Goal: Obtain resource: Obtain resource

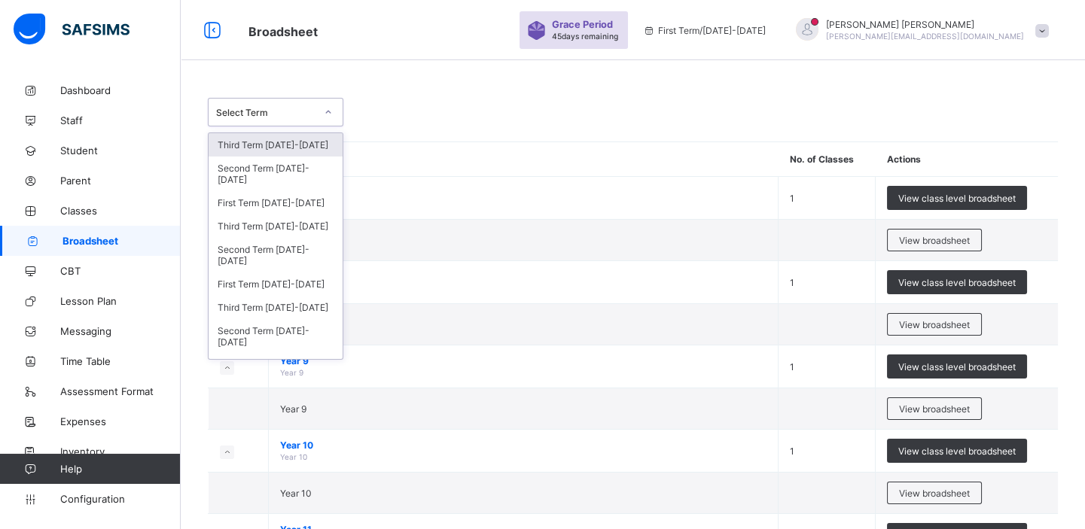
click at [331, 107] on icon at bounding box center [328, 112] width 9 height 15
click at [336, 112] on div at bounding box center [329, 112] width 26 height 24
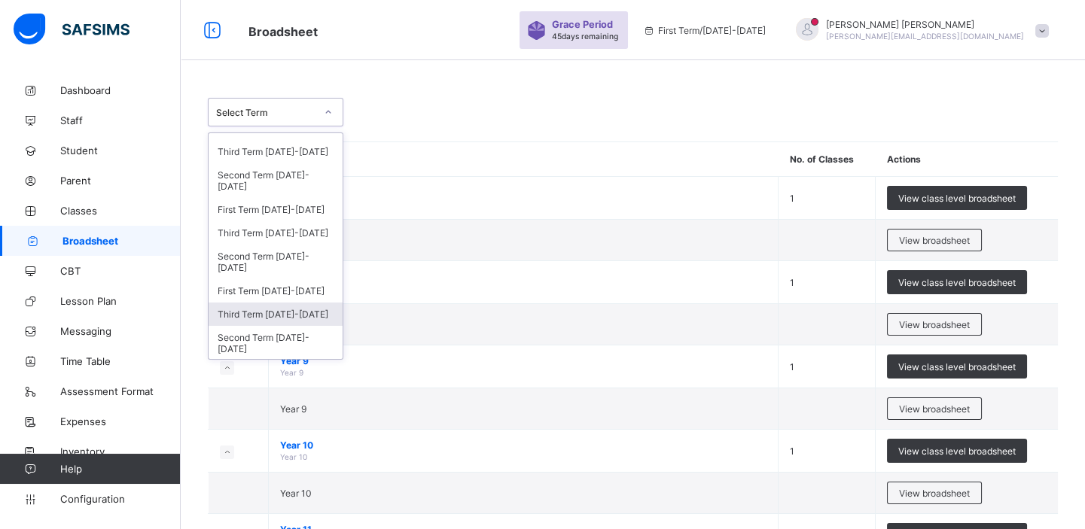
scroll to position [205, 0]
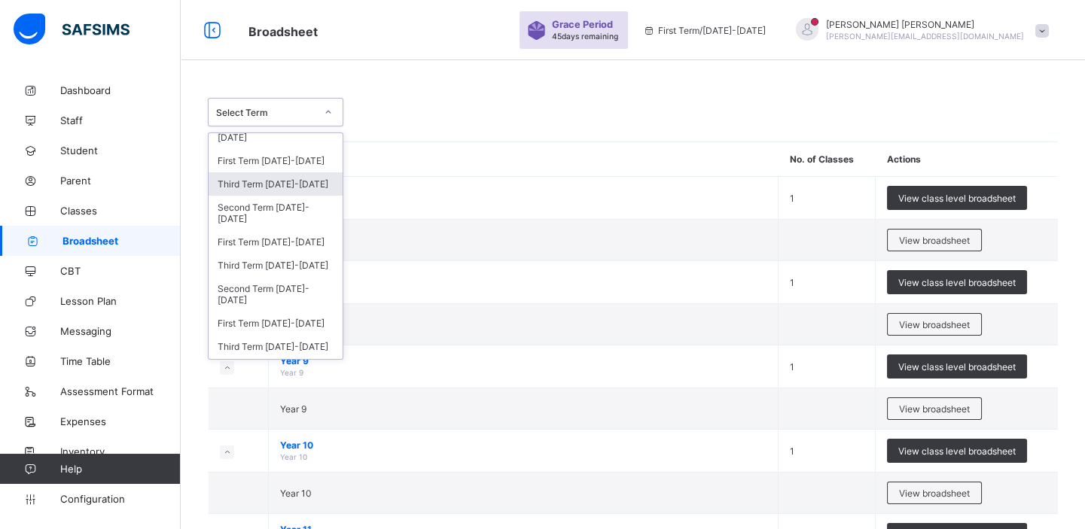
click at [272, 184] on div "Third Term [DATE]-[DATE]" at bounding box center [276, 183] width 134 height 23
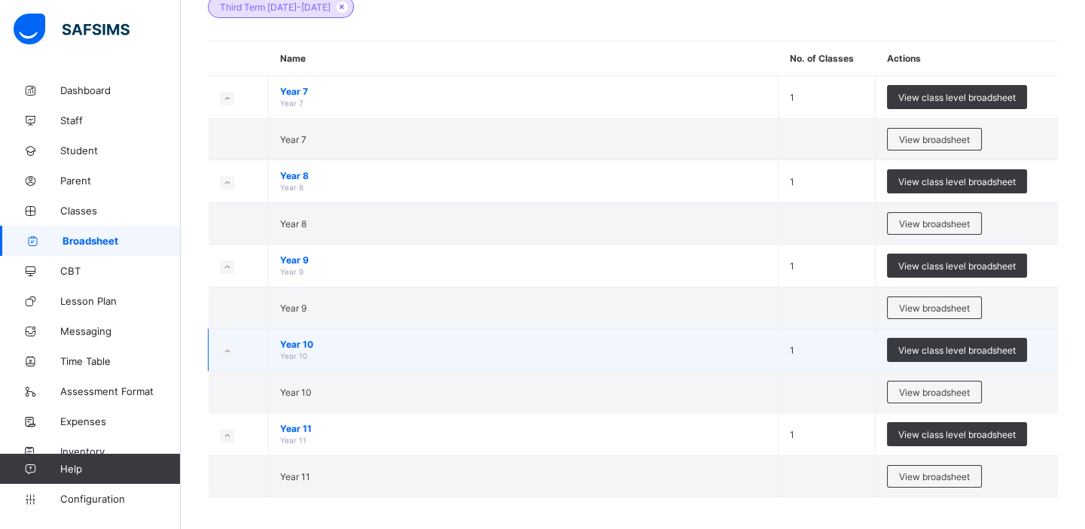
scroll to position [158, 0]
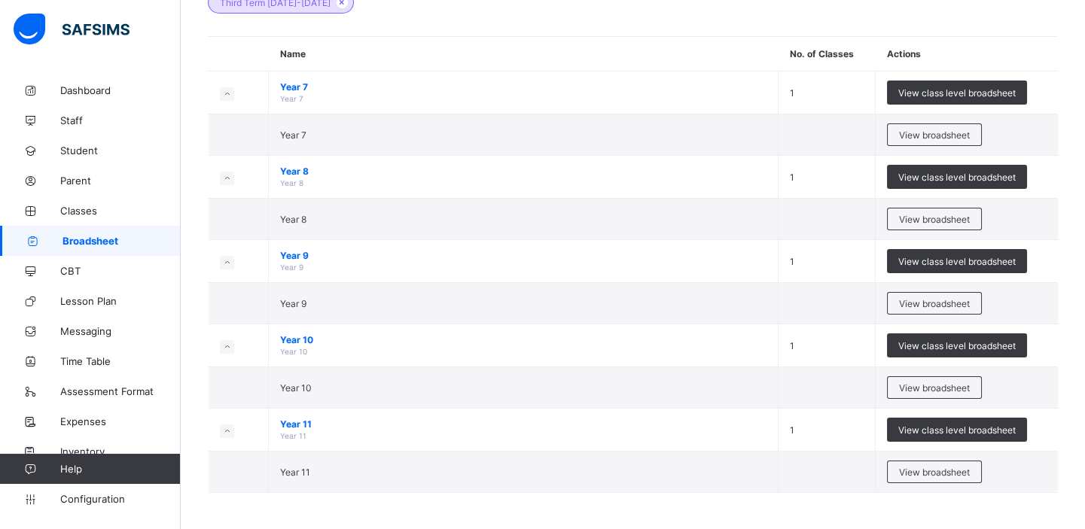
click at [918, 380] on div "View broadsheet" at bounding box center [934, 388] width 95 height 23
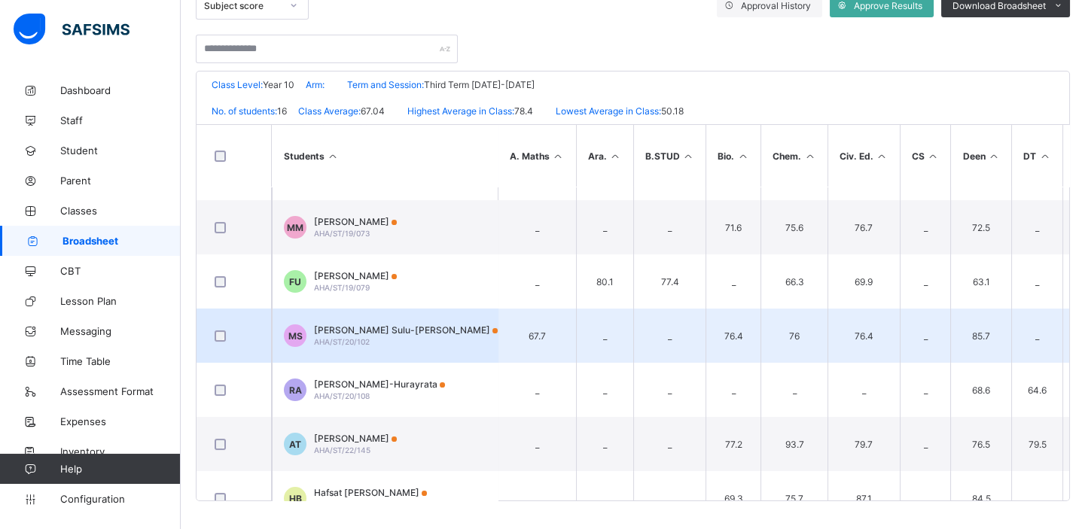
scroll to position [205, 0]
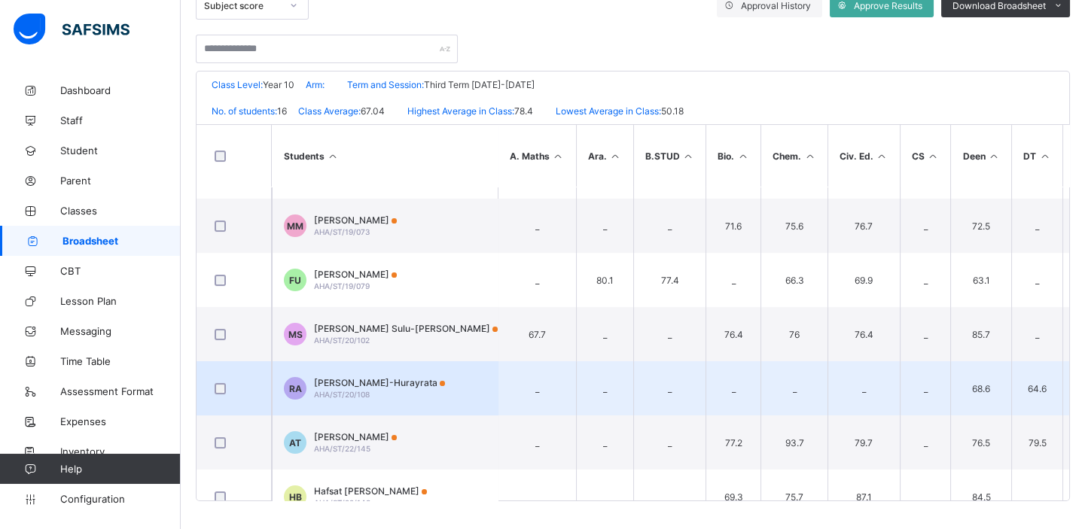
click at [368, 390] on span "AHA/ST/20/108" at bounding box center [342, 394] width 56 height 9
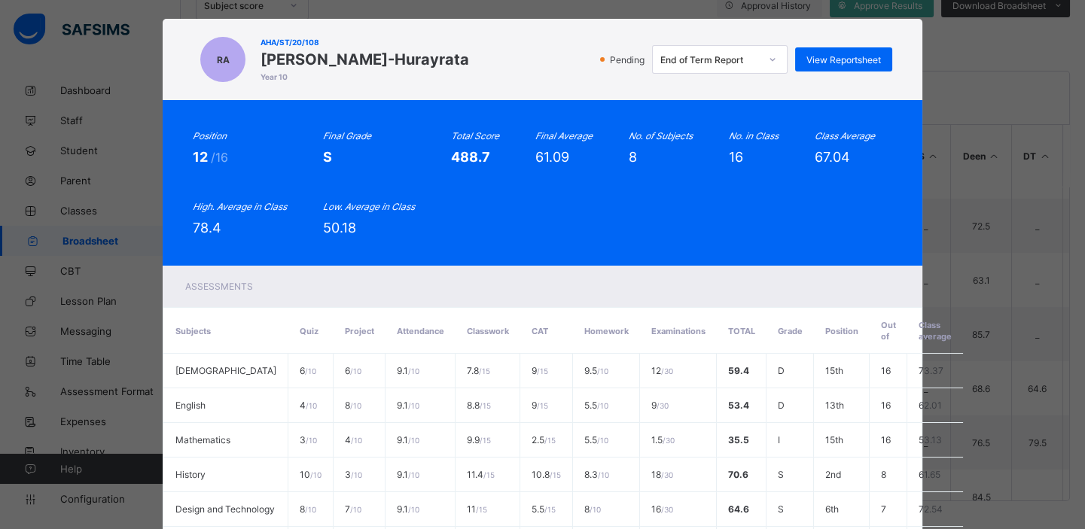
scroll to position [0, 0]
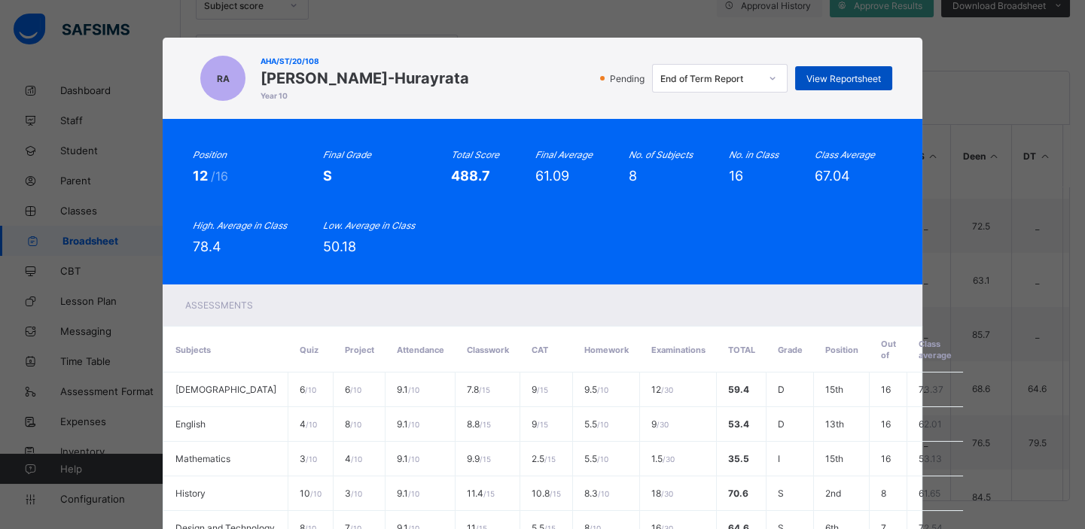
click at [833, 68] on div "View Reportsheet" at bounding box center [843, 78] width 97 height 24
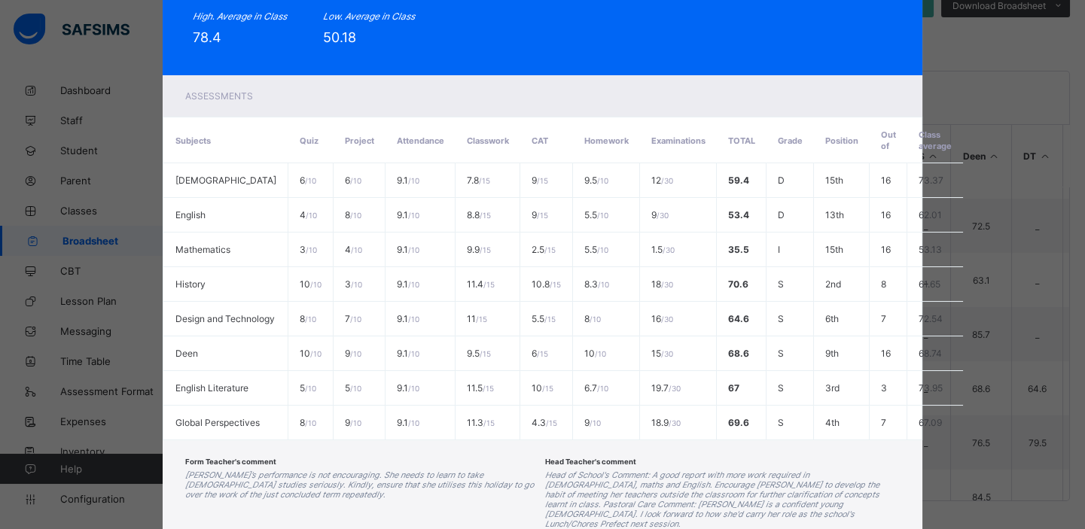
scroll to position [338, 0]
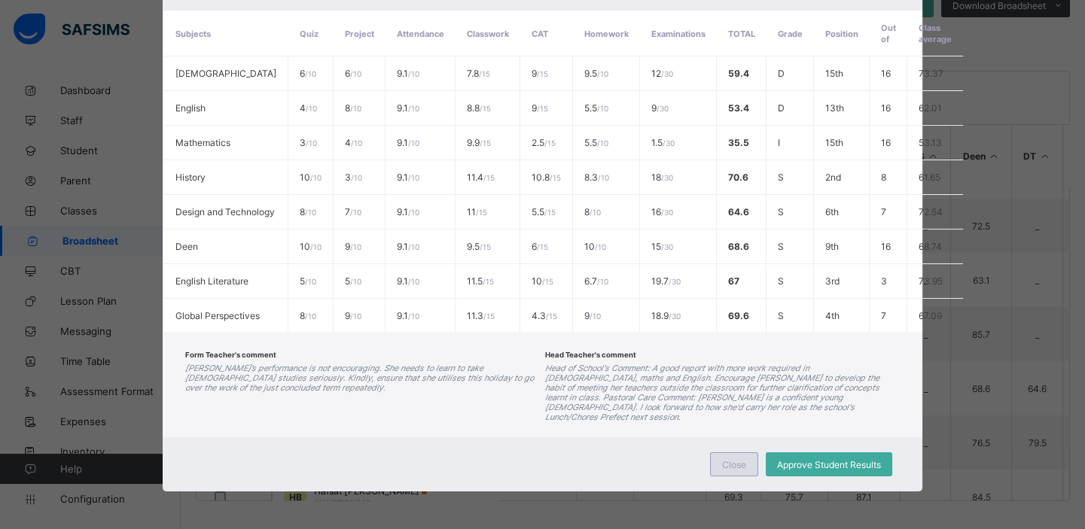
click at [731, 465] on span "Close" at bounding box center [734, 464] width 24 height 11
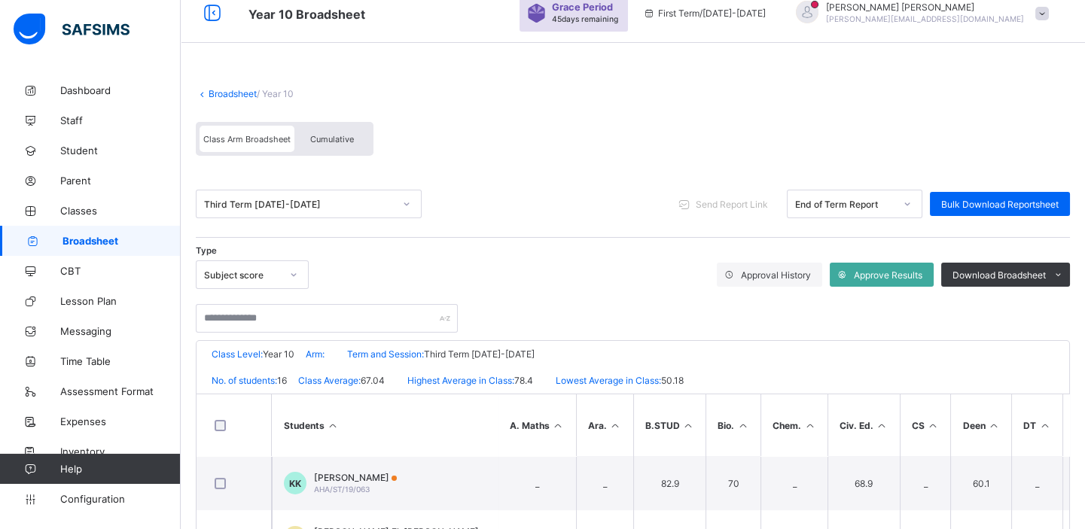
scroll to position [14, 0]
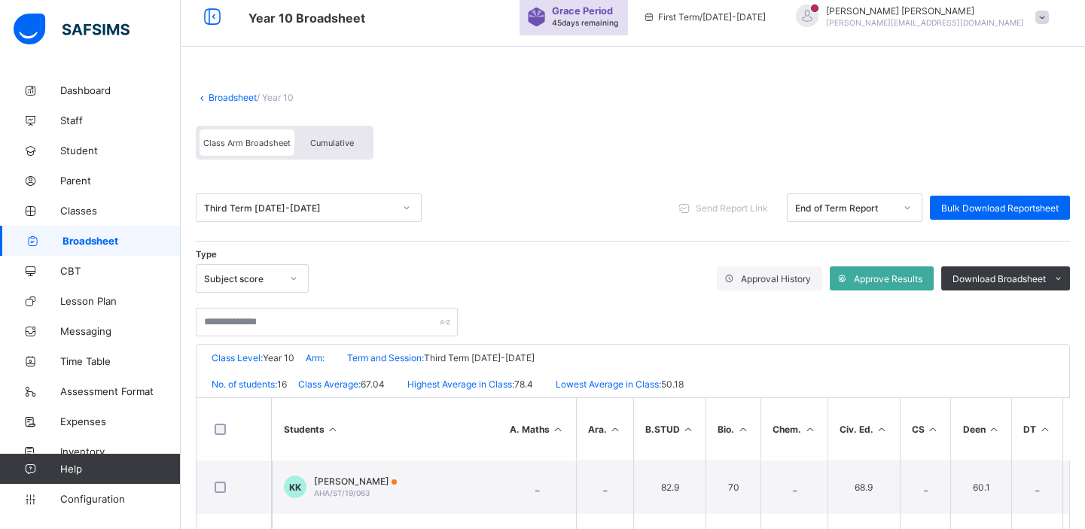
click at [409, 203] on icon at bounding box center [406, 207] width 9 height 15
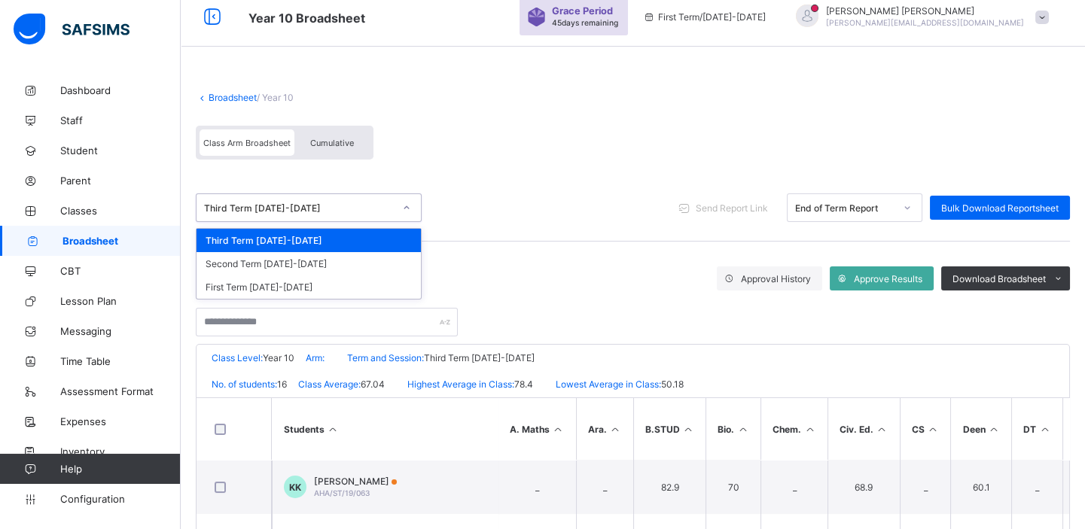
click at [240, 93] on link "Broadsheet" at bounding box center [233, 97] width 48 height 11
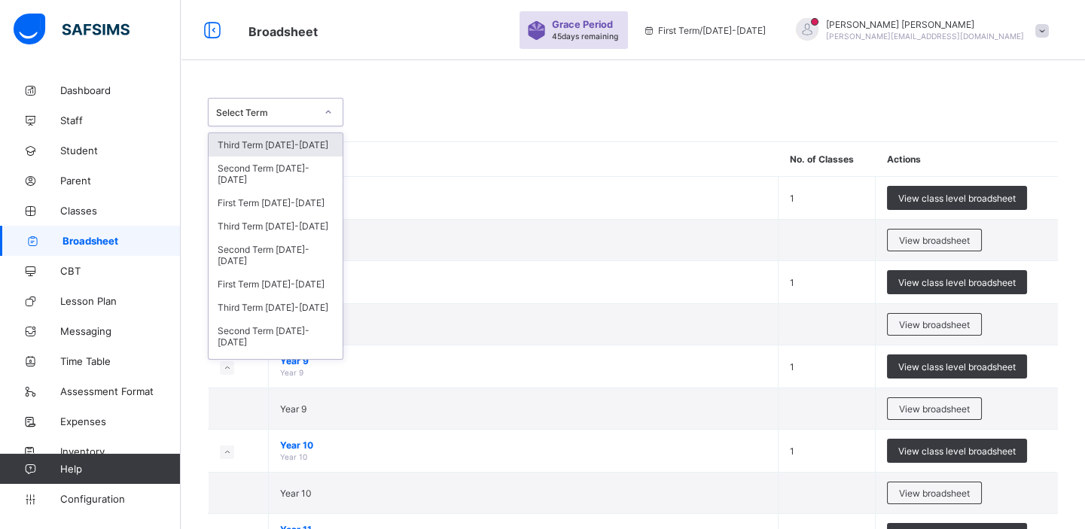
click at [331, 109] on icon at bounding box center [328, 112] width 9 height 15
click at [331, 114] on icon at bounding box center [328, 112] width 9 height 15
click at [267, 283] on div "First Term [DATE]-[DATE]" at bounding box center [276, 284] width 134 height 23
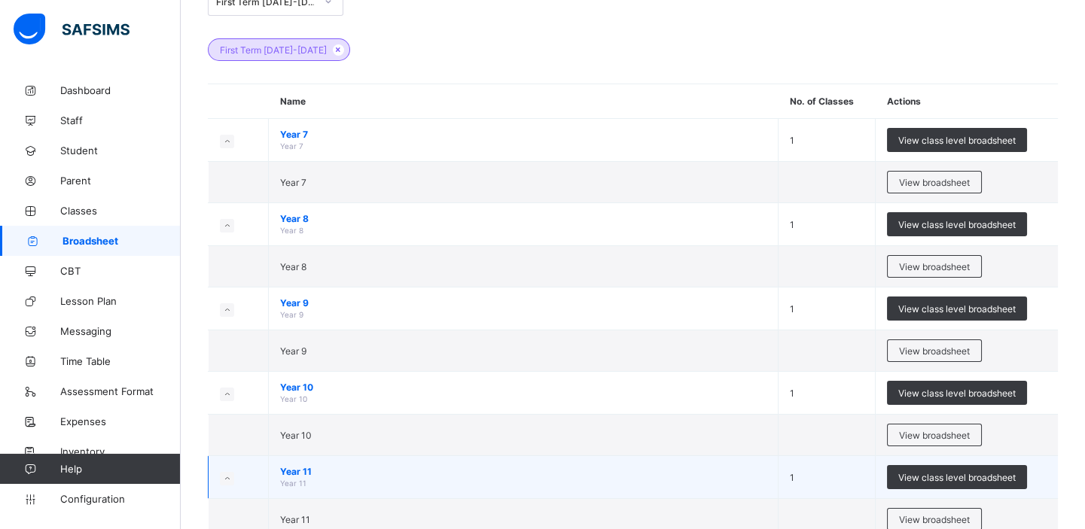
scroll to position [242, 0]
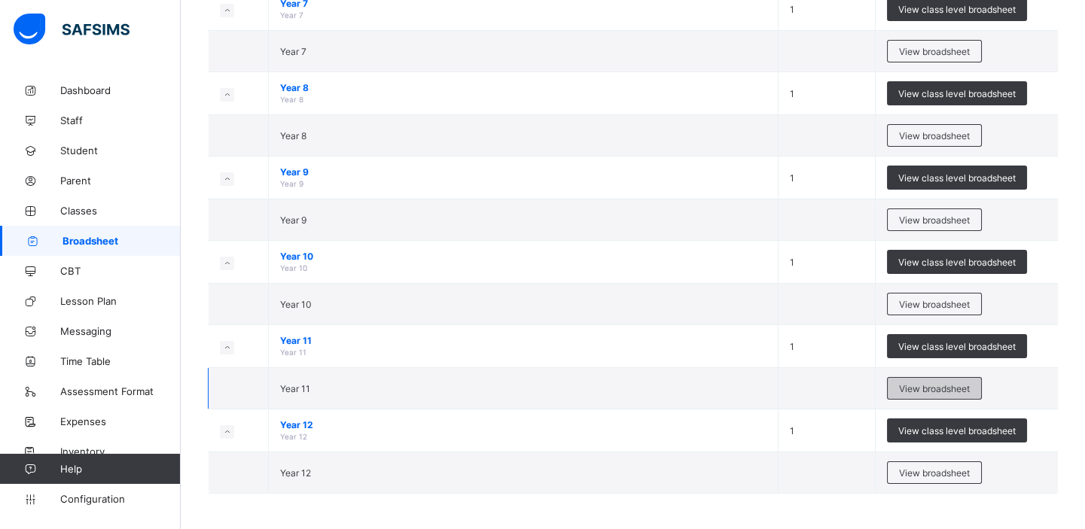
click at [926, 392] on div "View broadsheet" at bounding box center [934, 388] width 95 height 23
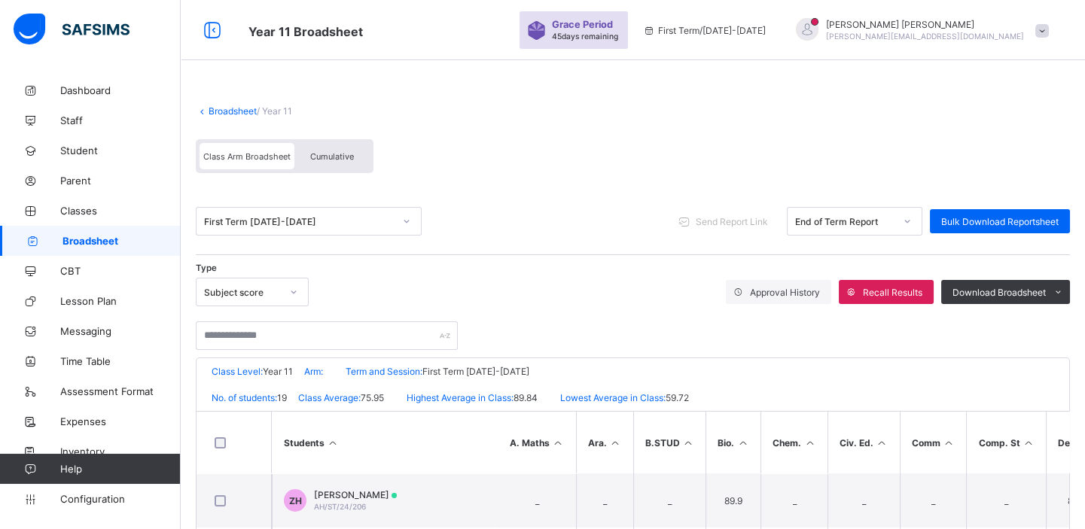
click at [229, 110] on link "Broadsheet" at bounding box center [233, 110] width 48 height 11
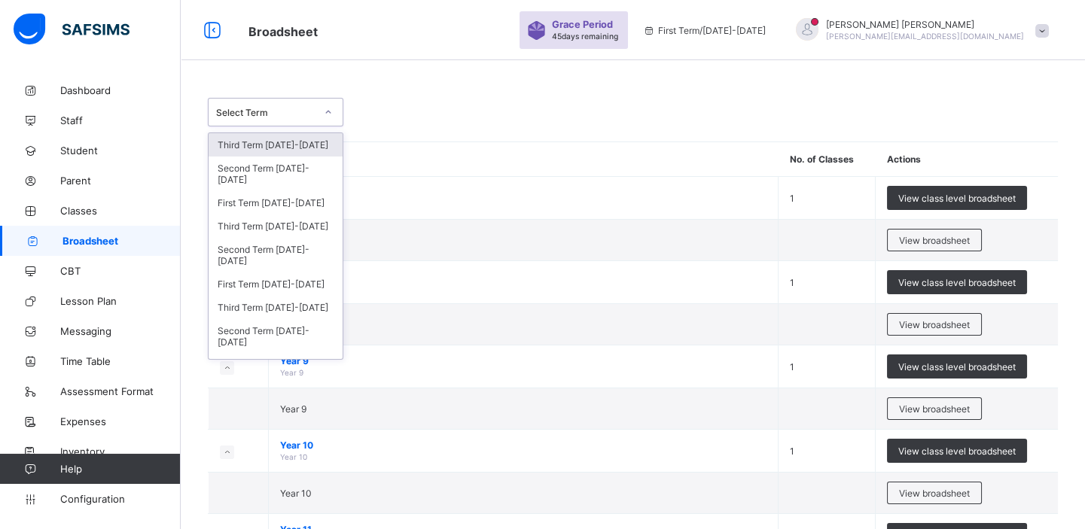
click at [329, 119] on div at bounding box center [329, 112] width 26 height 24
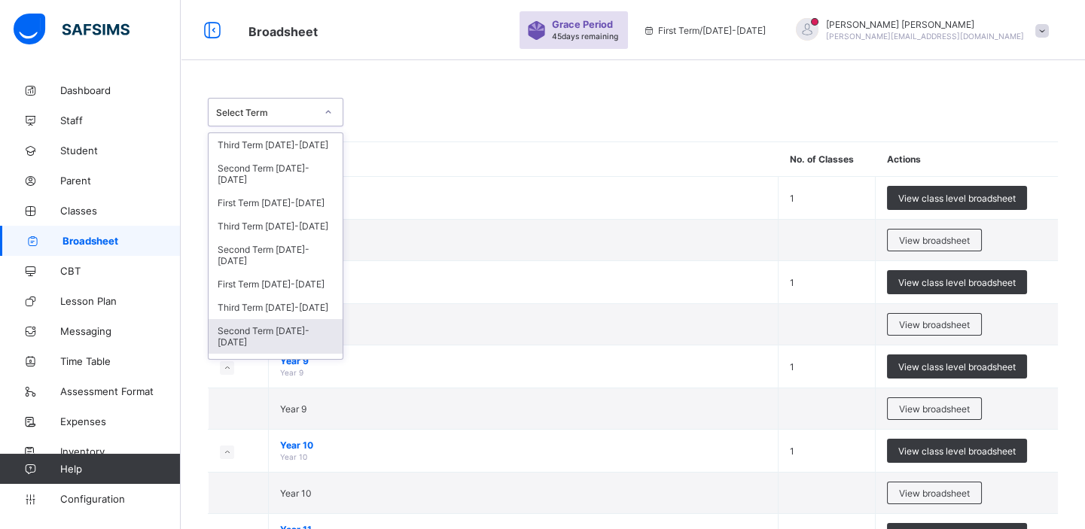
click at [268, 332] on div "Second Term [DATE]-[DATE]" at bounding box center [276, 336] width 134 height 35
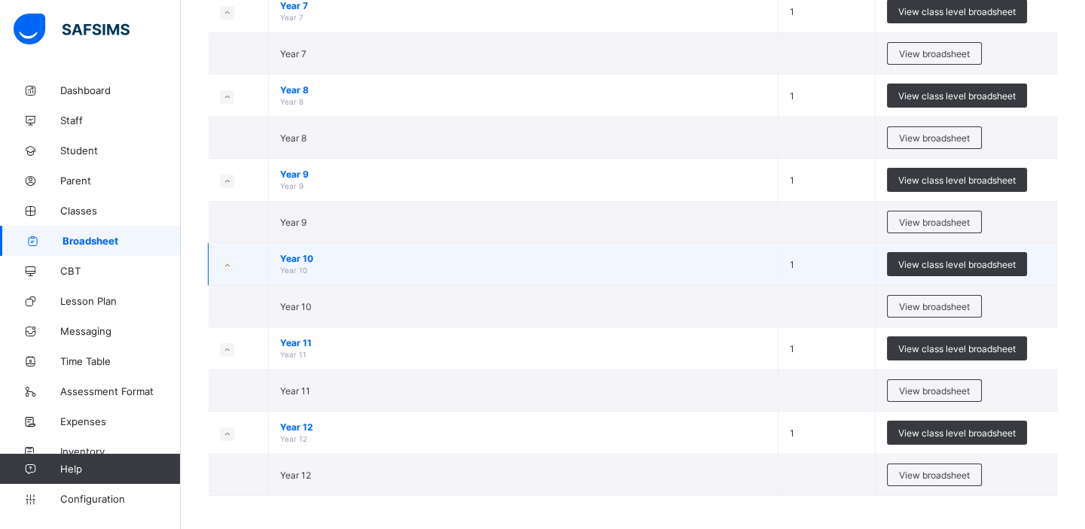
scroll to position [242, 0]
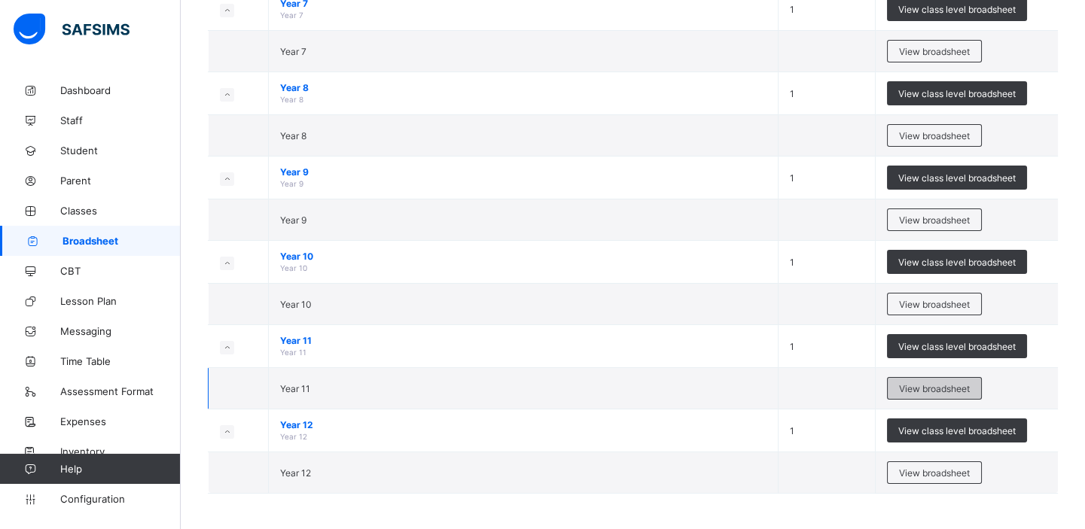
click at [908, 383] on span "View broadsheet" at bounding box center [934, 388] width 71 height 11
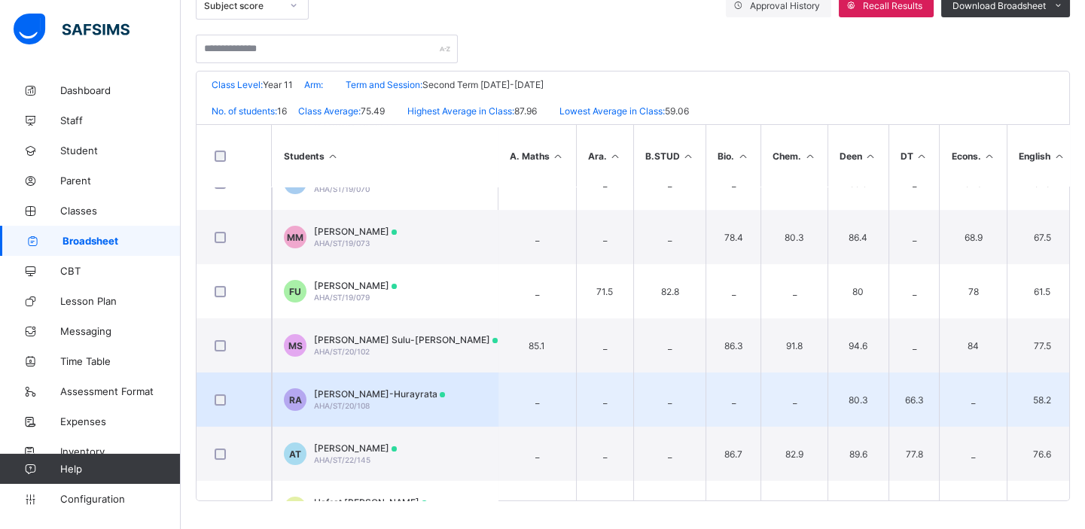
scroll to position [205, 0]
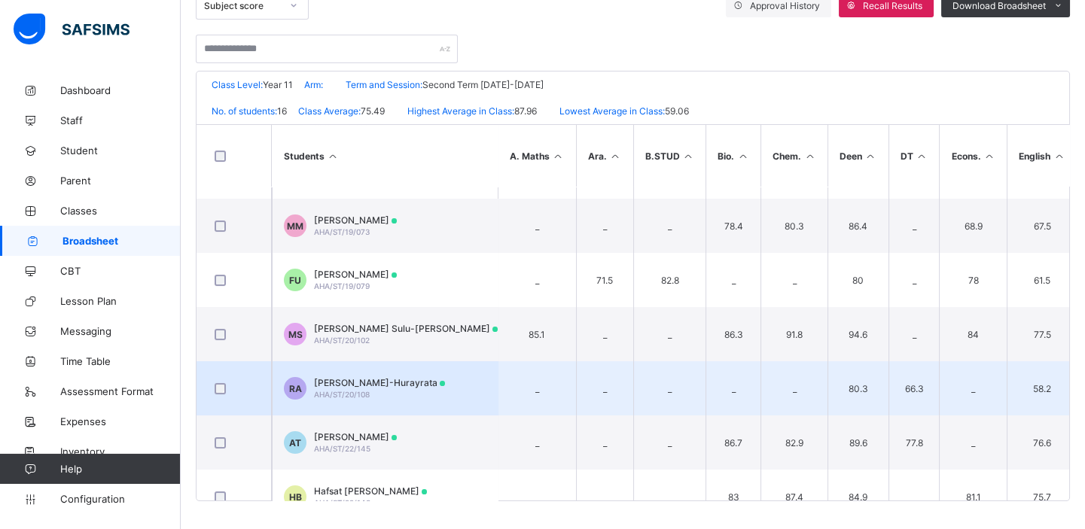
click at [361, 395] on span "AHA/ST/20/108" at bounding box center [342, 394] width 56 height 9
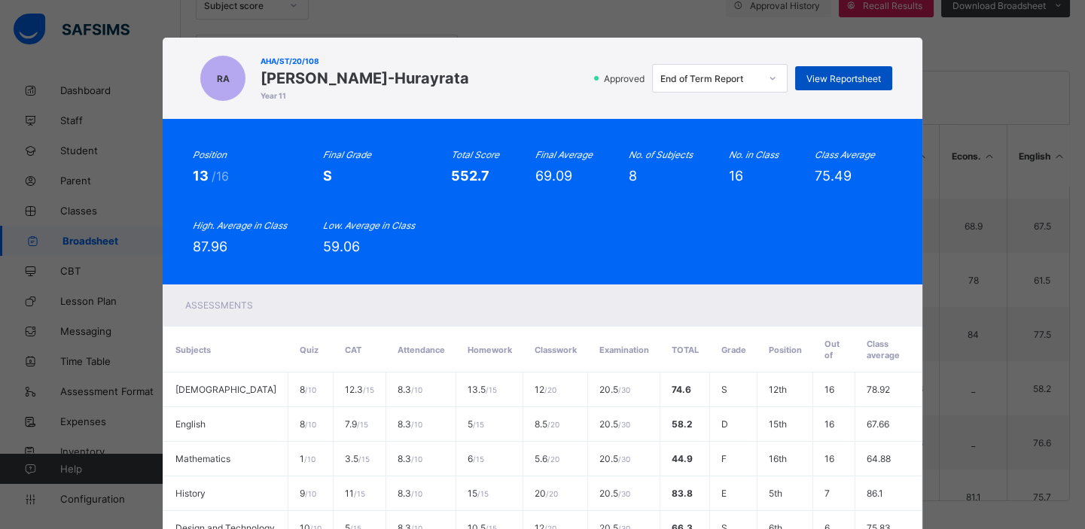
click at [857, 73] on span "View Reportsheet" at bounding box center [844, 78] width 75 height 11
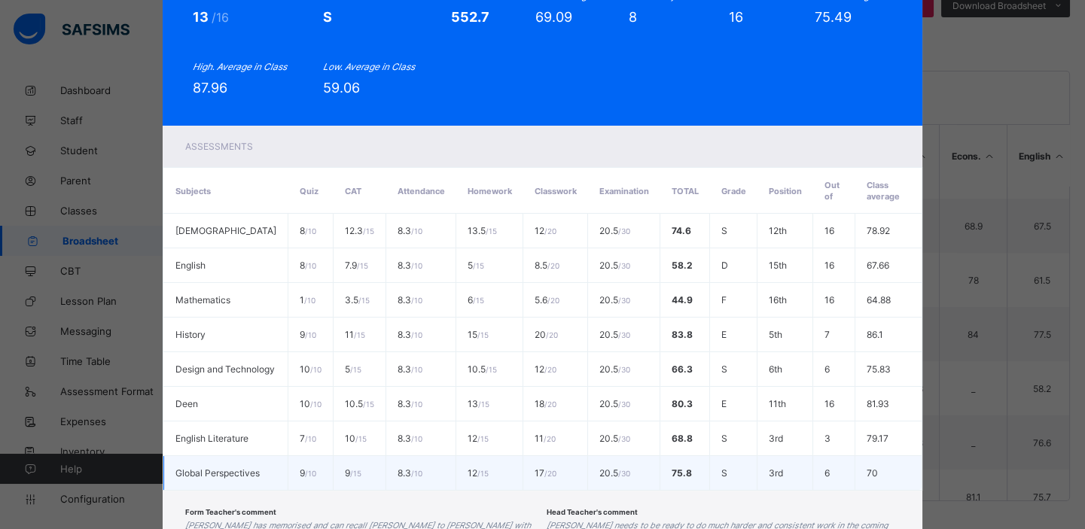
scroll to position [295, 0]
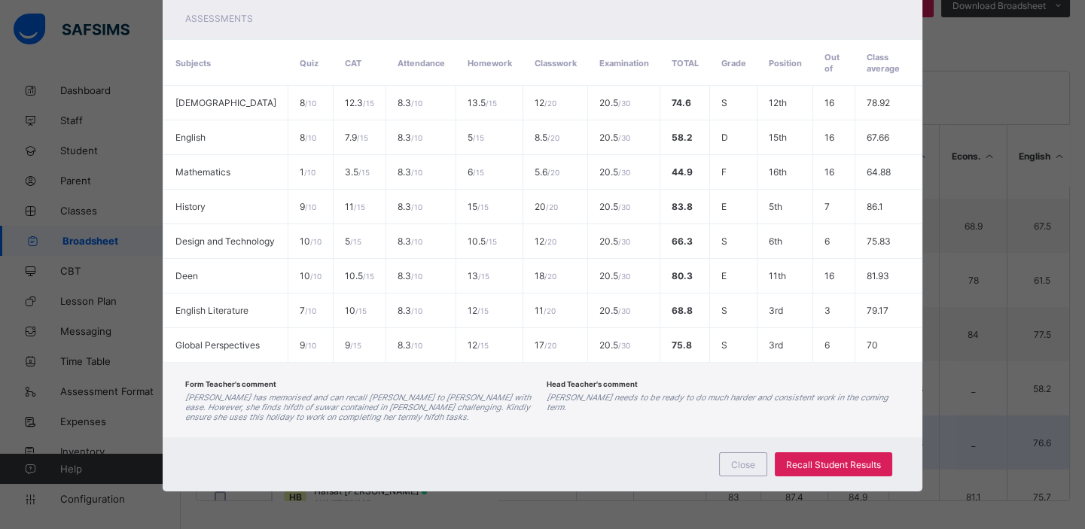
click at [735, 465] on span "Close" at bounding box center [743, 464] width 24 height 11
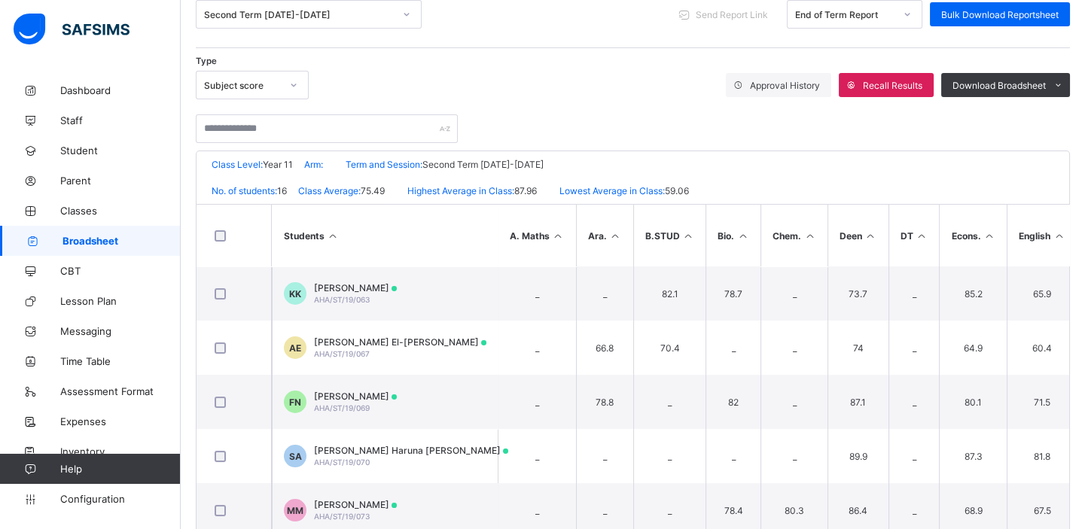
scroll to position [82, 0]
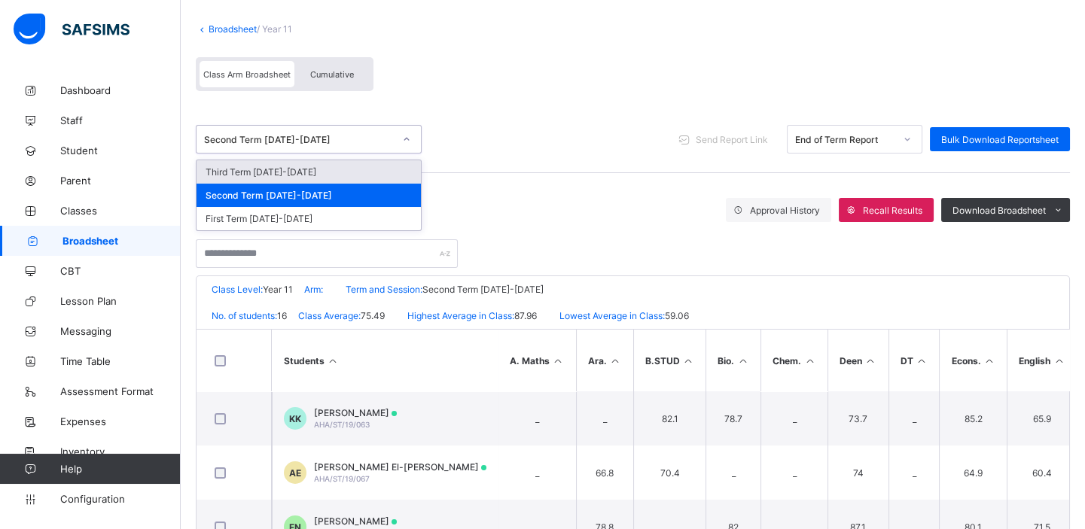
click at [349, 127] on div "Second Term [DATE]-[DATE]" at bounding box center [309, 139] width 226 height 29
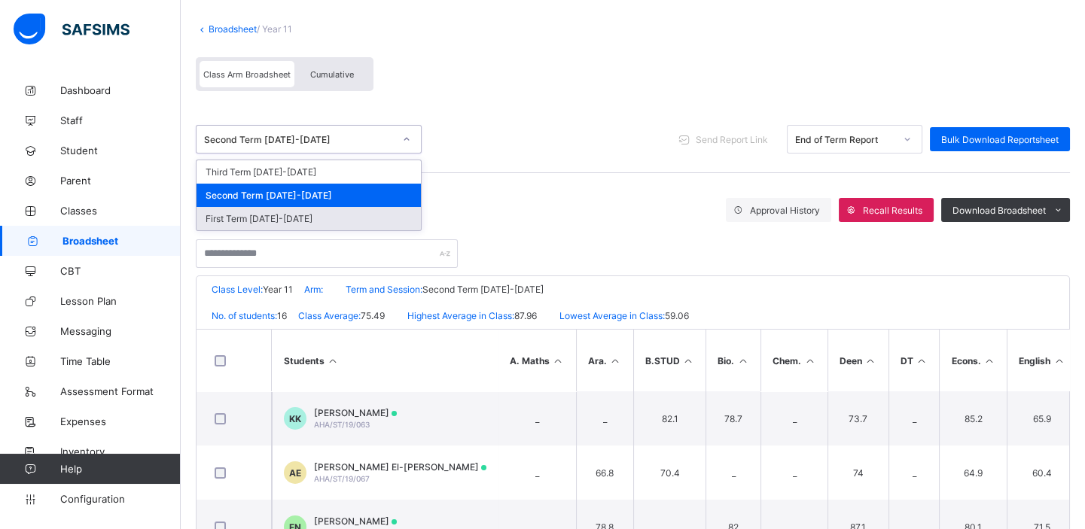
click at [316, 212] on div "First Term [DATE]-[DATE]" at bounding box center [309, 218] width 224 height 23
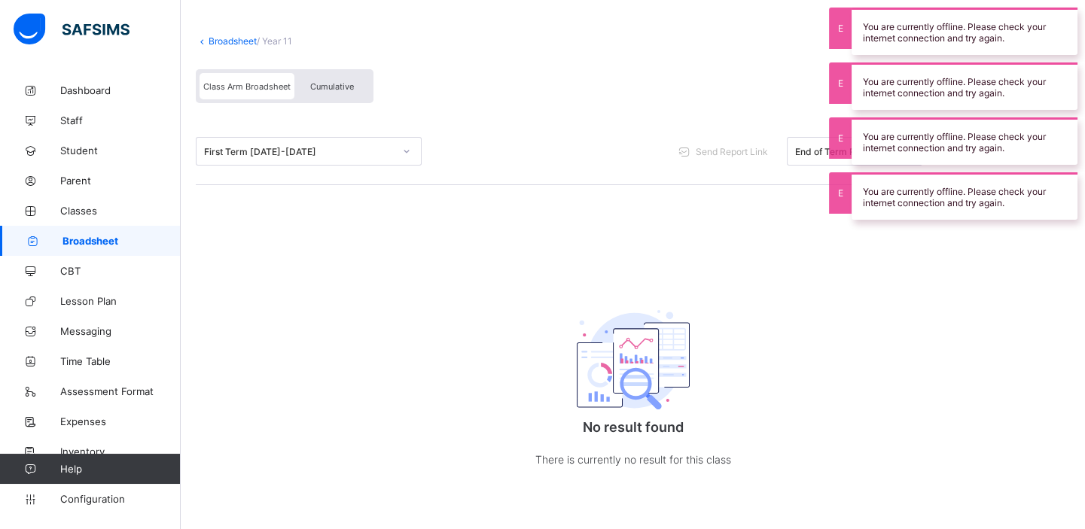
scroll to position [0, 0]
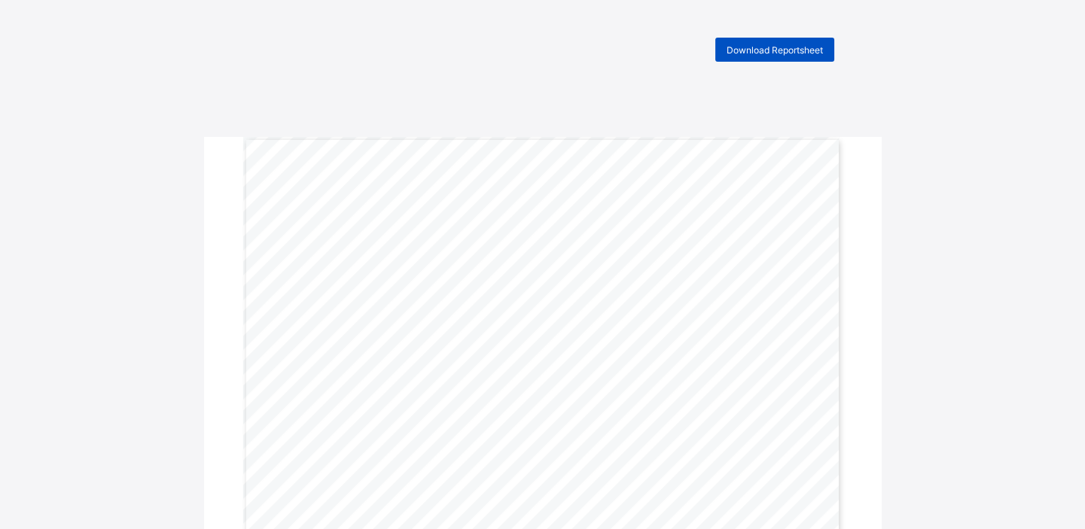
click at [774, 51] on span "Download Reportsheet" at bounding box center [775, 49] width 96 height 11
click at [787, 58] on div "Download Reportsheet" at bounding box center [774, 50] width 119 height 24
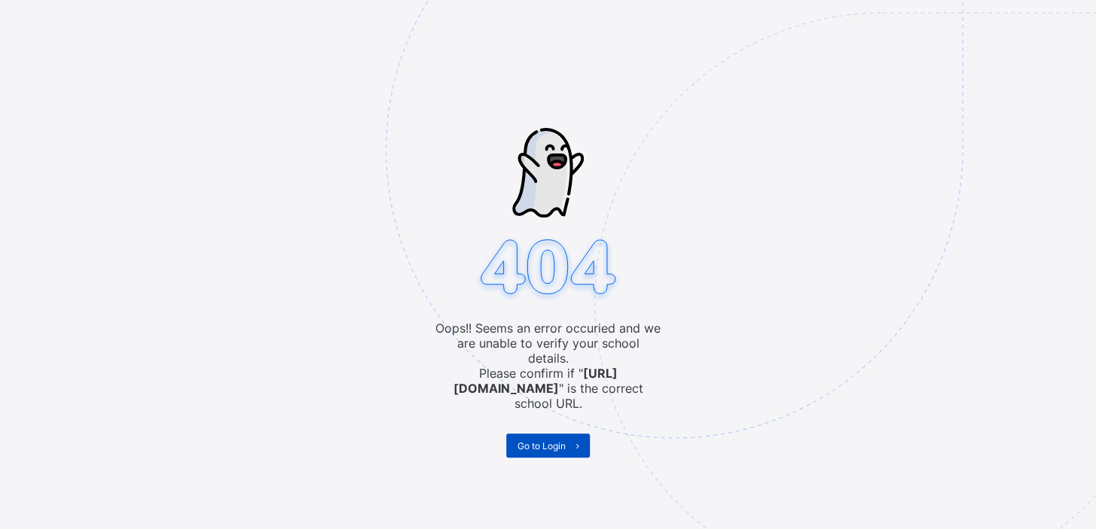
click at [534, 441] on span "Go to Login" at bounding box center [541, 446] width 48 height 11
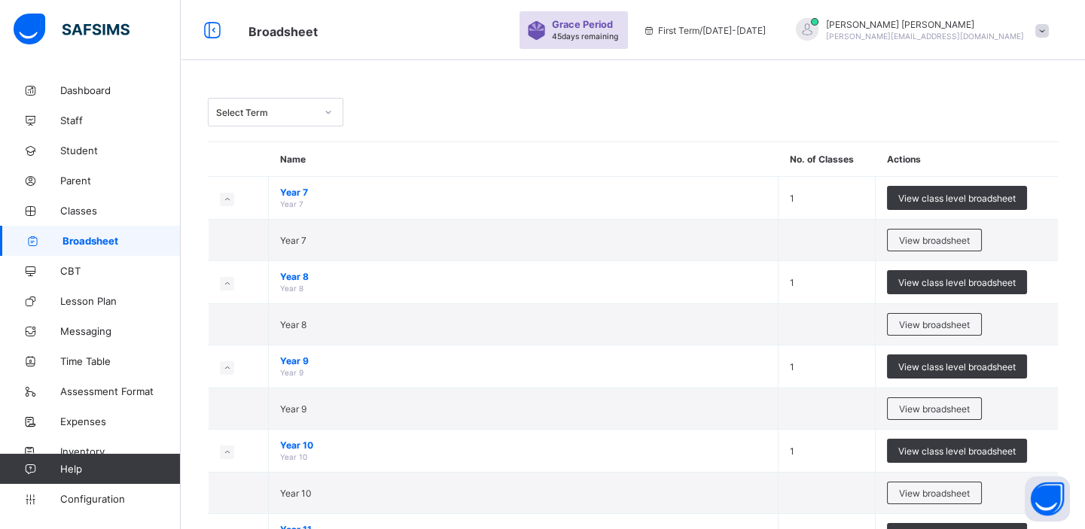
click at [334, 108] on div at bounding box center [329, 112] width 26 height 24
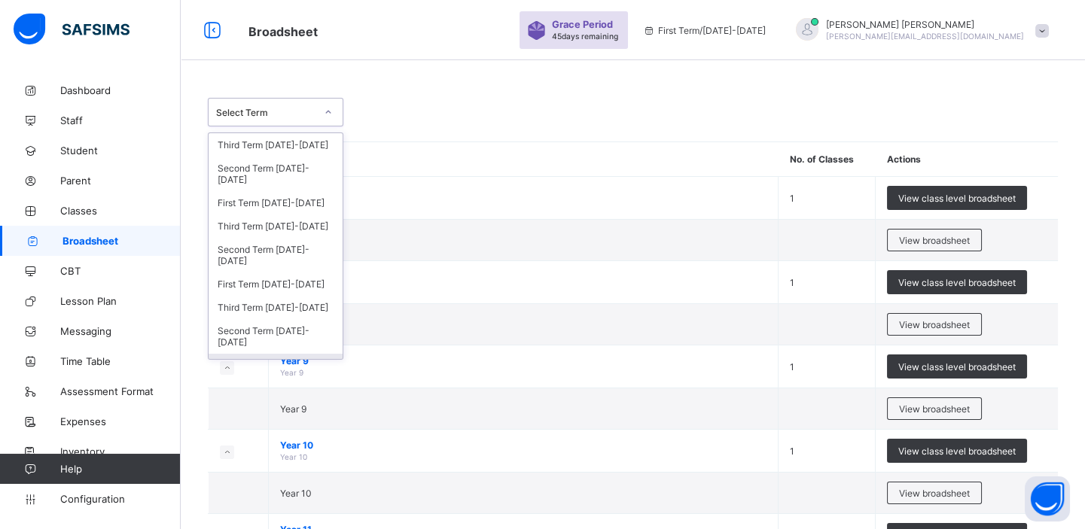
click at [275, 354] on div "First Term [DATE]-[DATE]" at bounding box center [276, 365] width 134 height 23
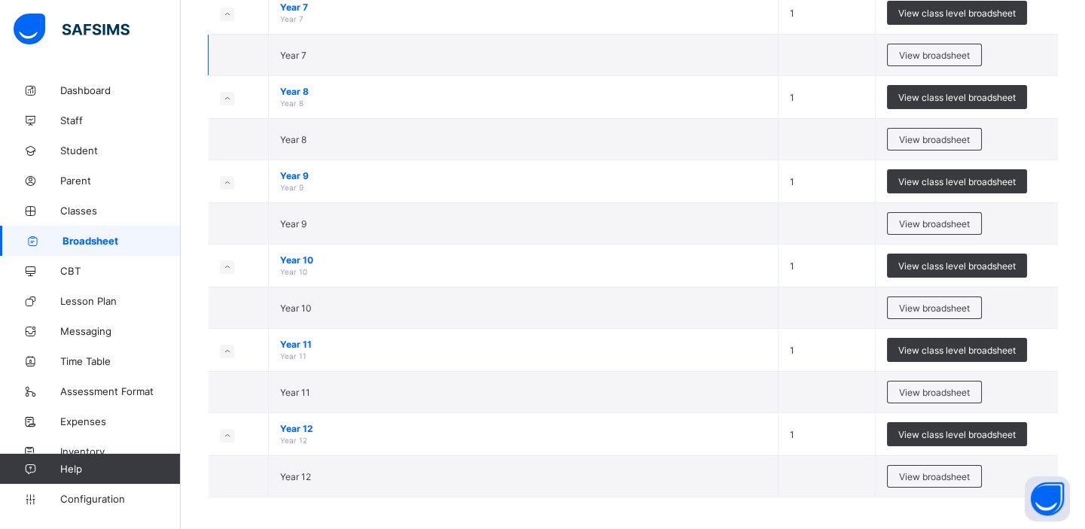
scroll to position [241, 0]
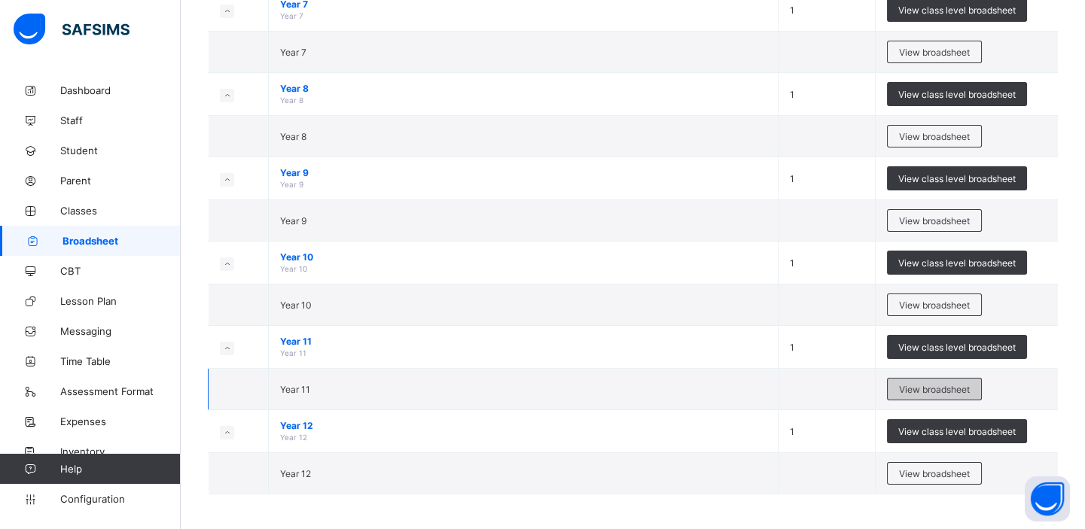
click at [933, 384] on span "View broadsheet" at bounding box center [934, 389] width 71 height 11
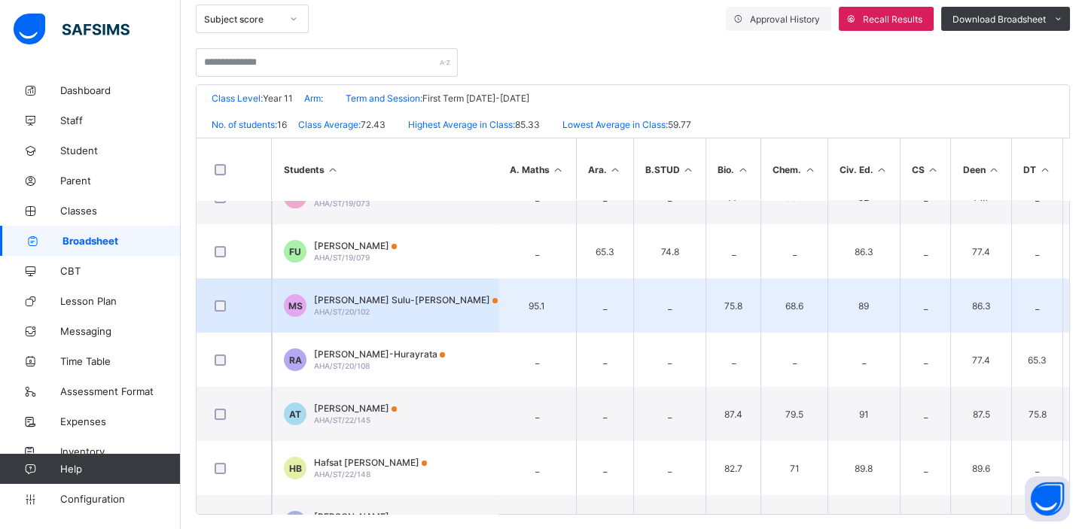
scroll to position [217, 0]
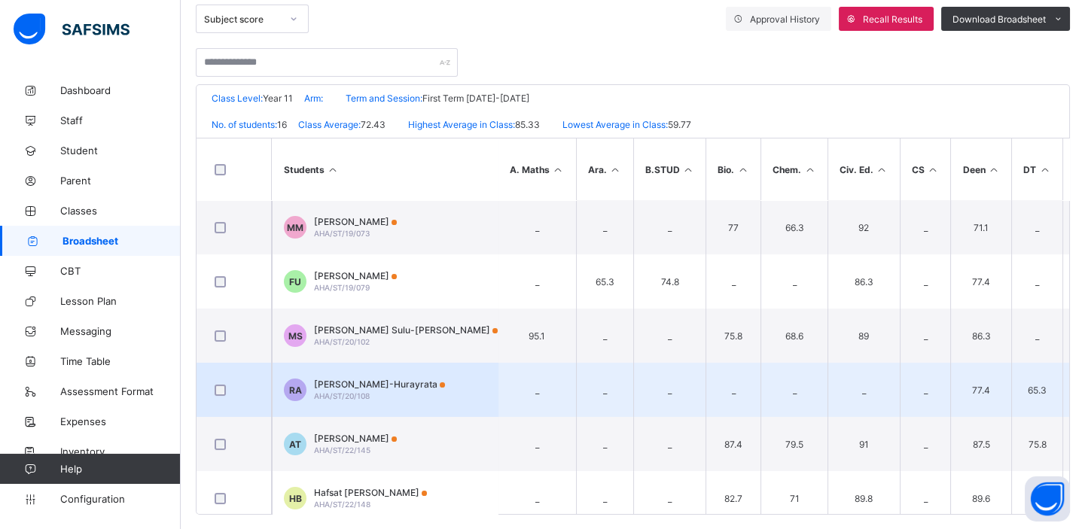
click at [378, 379] on span "[PERSON_NAME]-Hurayrata" at bounding box center [379, 384] width 131 height 11
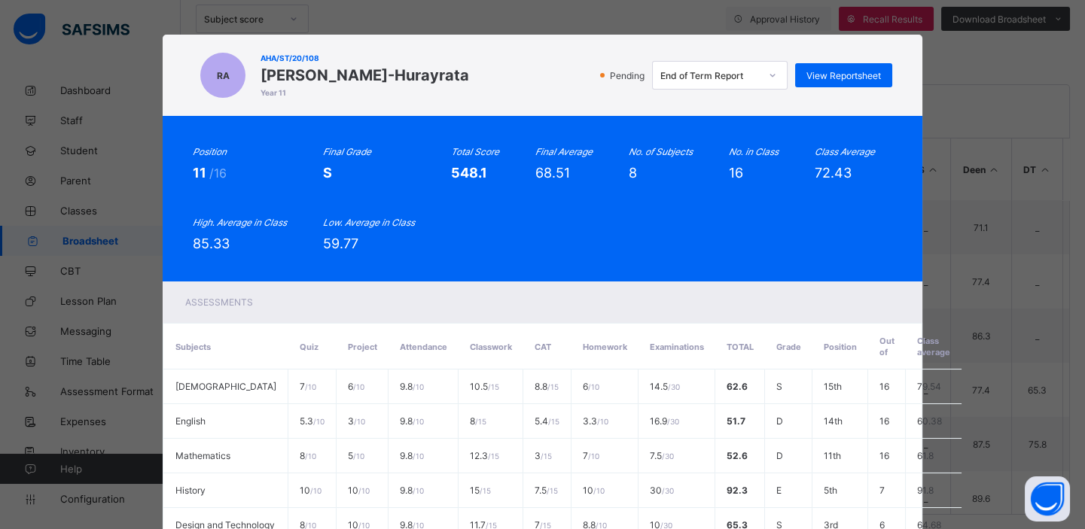
scroll to position [0, 0]
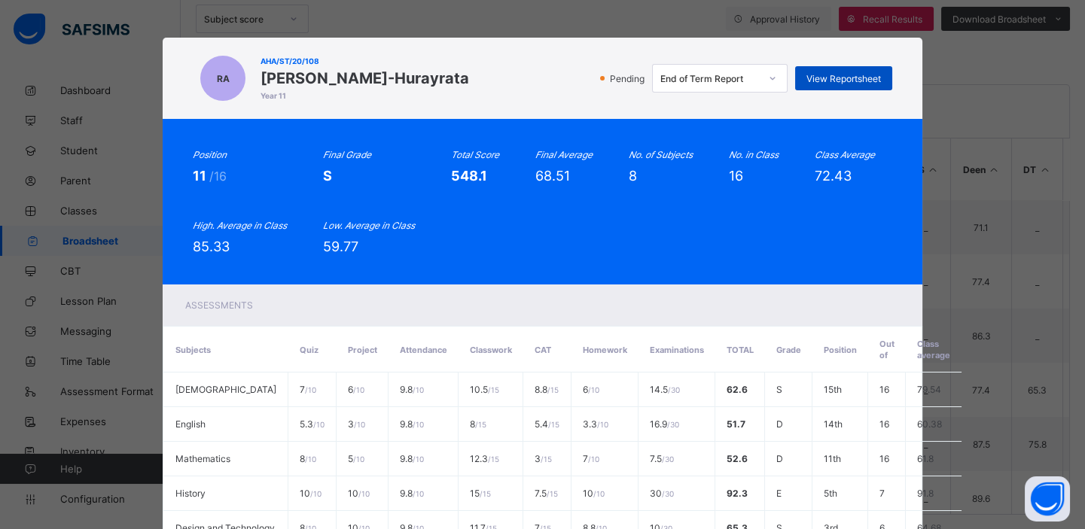
click at [849, 77] on span "View Reportsheet" at bounding box center [844, 78] width 75 height 11
click at [852, 78] on span "View Reportsheet" at bounding box center [844, 78] width 75 height 11
